Goal: Find specific page/section: Find specific page/section

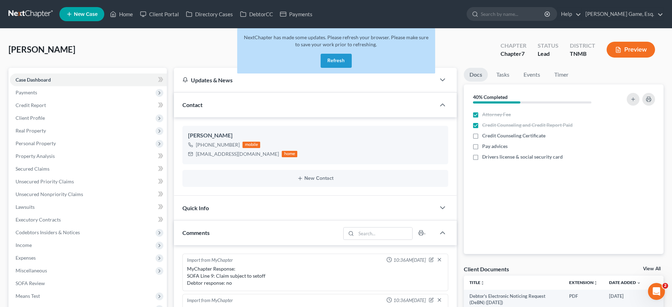
scroll to position [153, 0]
click at [345, 68] on button "Refresh" at bounding box center [336, 61] width 31 height 14
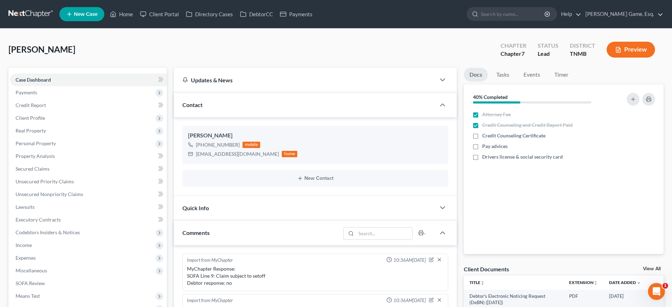
scroll to position [153, 0]
click at [136, 14] on link "Home" at bounding box center [121, 14] width 30 height 13
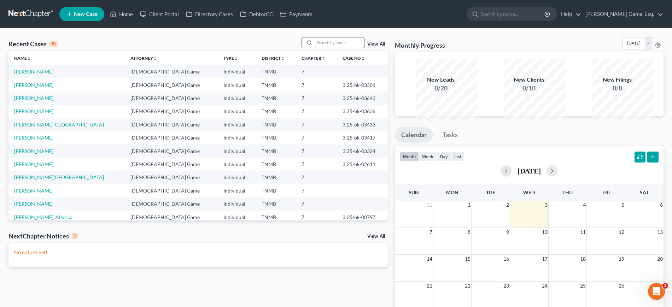
click at [327, 48] on input "search" at bounding box center [339, 42] width 49 height 10
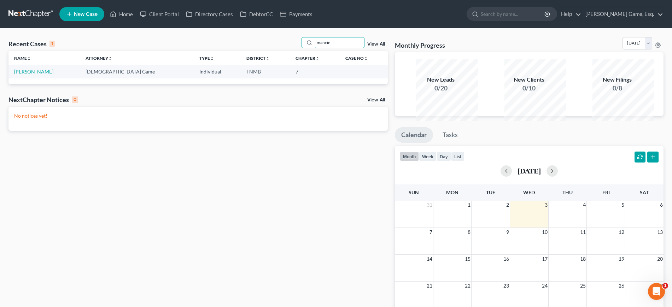
type input "mancin"
click at [40, 75] on link "Mancino, Regina" at bounding box center [33, 72] width 39 height 6
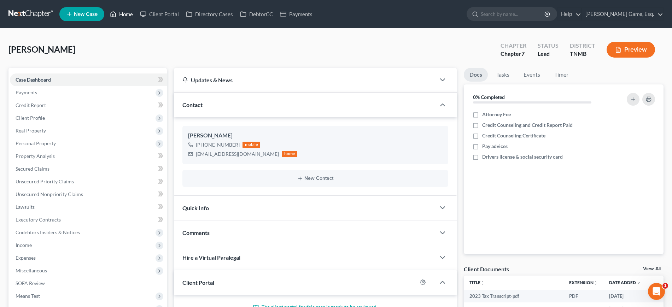
click at [136, 18] on link "Home" at bounding box center [121, 14] width 30 height 13
